Goal: Task Accomplishment & Management: Use online tool/utility

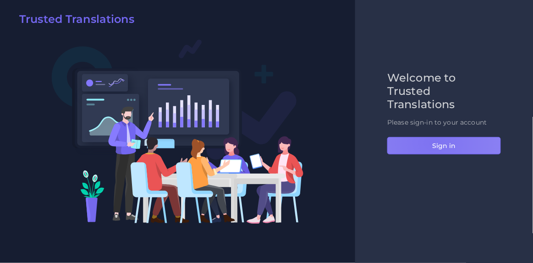
click at [432, 143] on button "Sign in" at bounding box center [444, 145] width 114 height 17
click at [445, 144] on button "Sign in" at bounding box center [444, 145] width 114 height 17
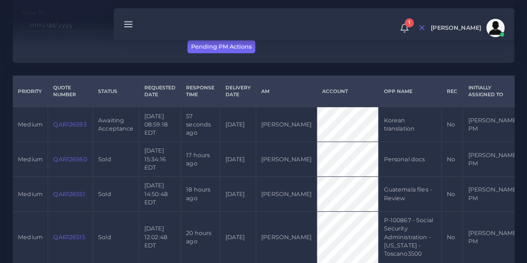
scroll to position [189, 0]
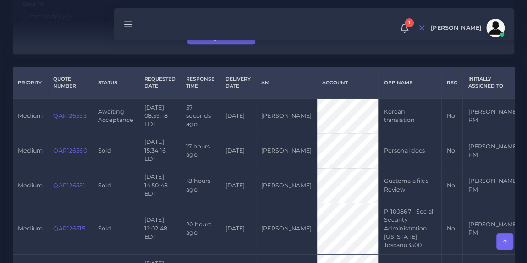
click at [70, 119] on link "QAR126593" at bounding box center [69, 115] width 33 height 7
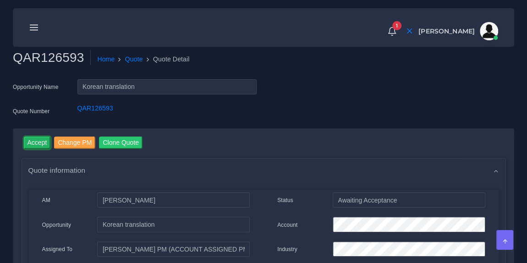
click at [38, 139] on input "Accept" at bounding box center [37, 143] width 27 height 12
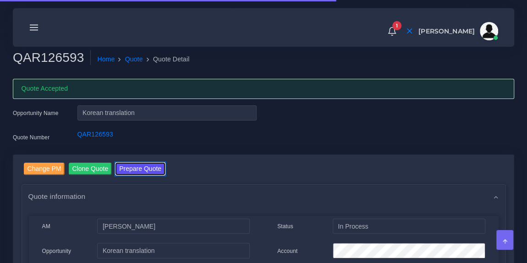
click at [143, 167] on button "Prepare Quote" at bounding box center [141, 169] width 50 height 12
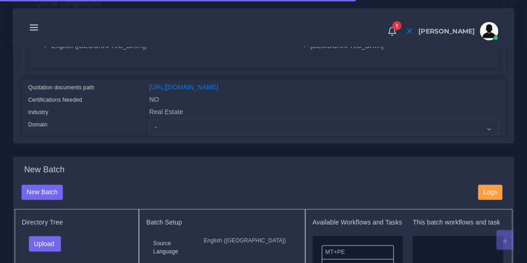
scroll to position [204, 0]
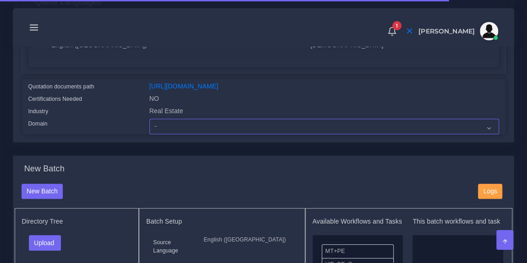
click at [191, 134] on select "- Advertising and Media Agriculture, Forestry and Fishing Architecture, Buildin…" at bounding box center [324, 127] width 350 height 16
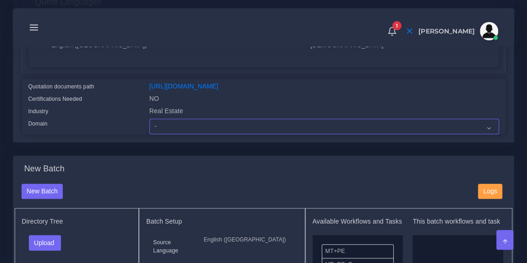
select select "Real Estate"
click at [149, 125] on select "- Advertising and Media Agriculture, Forestry and Fishing Architecture, Buildin…" at bounding box center [324, 127] width 350 height 16
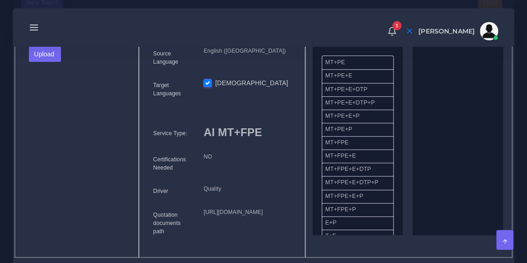
scroll to position [386, 0]
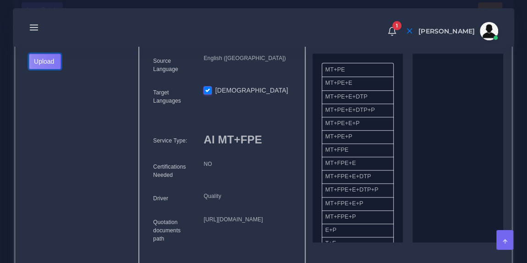
click at [60, 65] on button "Upload" at bounding box center [45, 62] width 33 height 16
click at [58, 101] on label "Files" at bounding box center [60, 95] width 63 height 11
drag, startPoint x: 366, startPoint y: 155, endPoint x: 463, endPoint y: 145, distance: 96.8
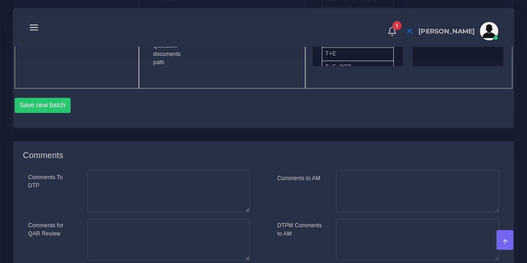
scroll to position [582, 0]
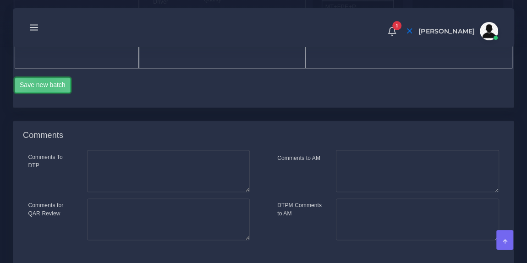
click at [44, 93] on button "Save new batch" at bounding box center [43, 85] width 56 height 16
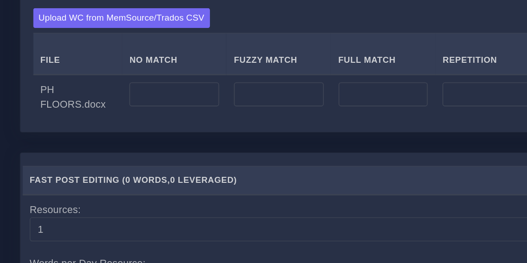
scroll to position [667, 0]
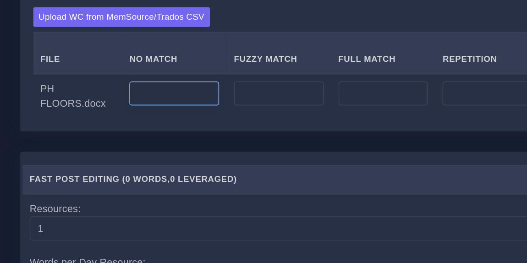
click at [88, 161] on input "number" at bounding box center [113, 153] width 58 height 16
type input "77"
click at [92, 170] on td "77" at bounding box center [113, 154] width 68 height 29
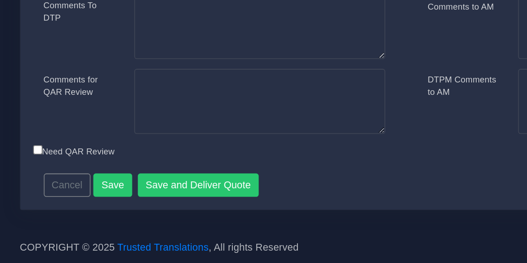
scroll to position [1063, 0]
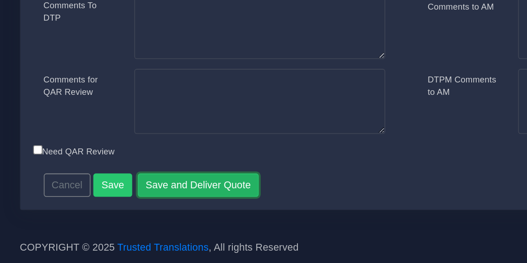
click at [107, 216] on button "Save and Deliver Quote" at bounding box center [128, 213] width 79 height 16
